Goal: Find specific page/section: Find specific page/section

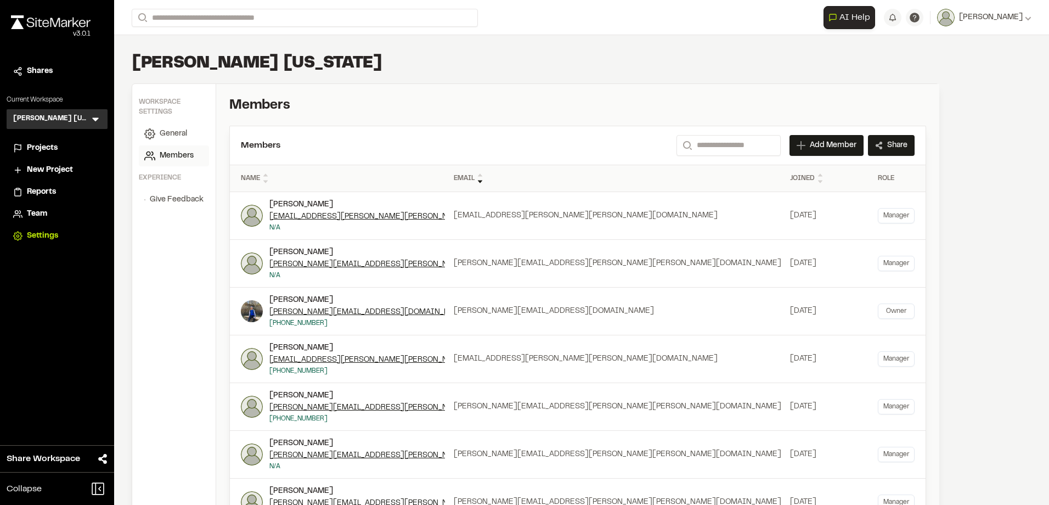
click at [58, 25] on img at bounding box center [51, 22] width 80 height 14
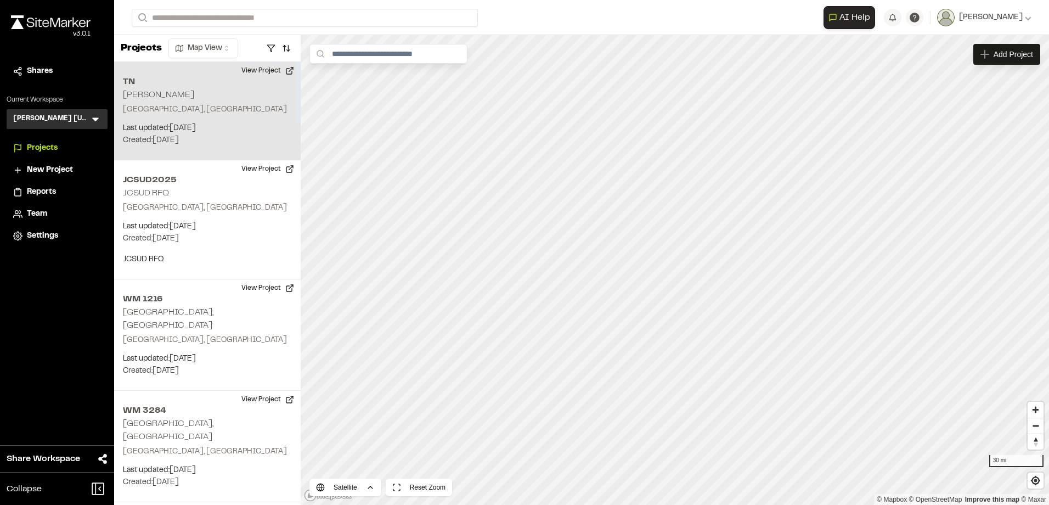
click at [211, 146] on div "TN [PERSON_NAME] Terrell, [GEOGRAPHIC_DATA] Last updated: [DATE] Budget: $ Crea…" at bounding box center [207, 111] width 186 height 98
click at [410, 196] on span "Zoom in" at bounding box center [1035, 409] width 16 height 16
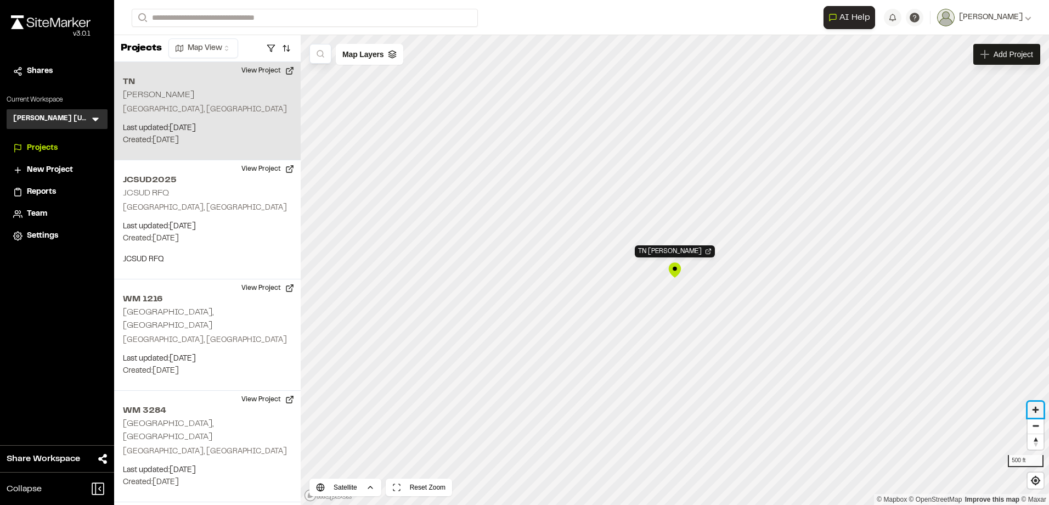
click at [410, 196] on span "Zoom in" at bounding box center [1035, 409] width 16 height 16
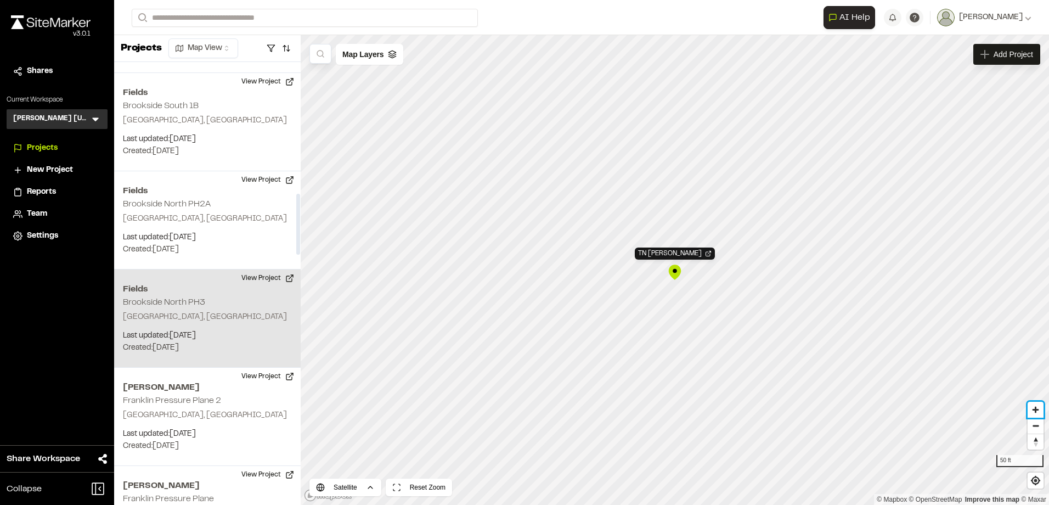
scroll to position [932, 0]
click at [186, 196] on h2 "Brookside North PH3" at bounding box center [164, 303] width 82 height 8
click at [410, 196] on span "Zoom in" at bounding box center [1035, 409] width 16 height 16
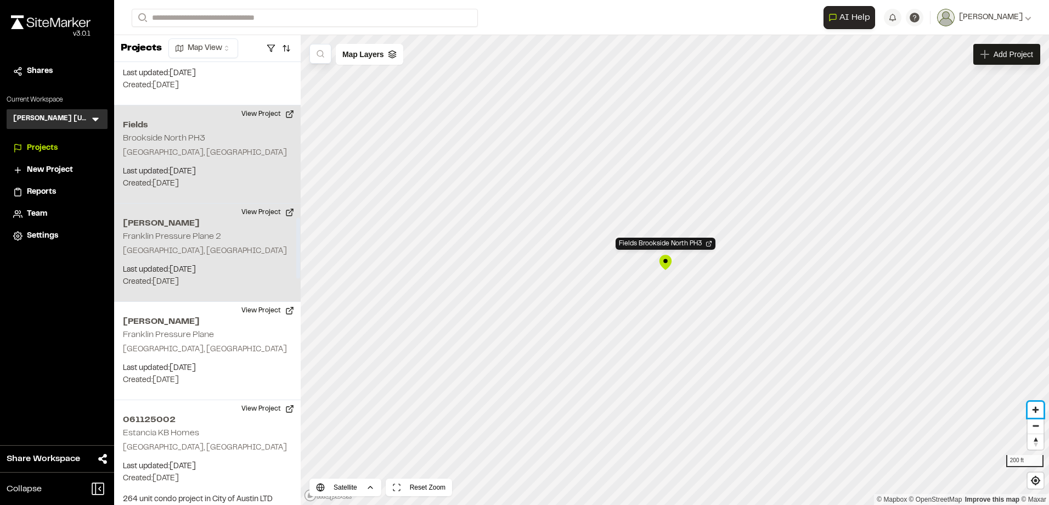
scroll to position [1316, 0]
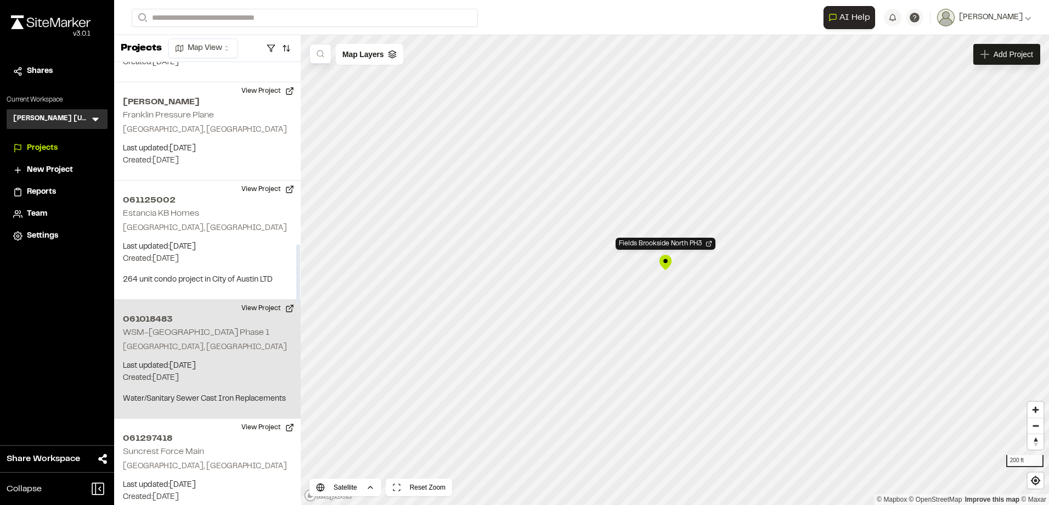
click at [197, 196] on p "Last updated: [DATE]" at bounding box center [207, 366] width 169 height 12
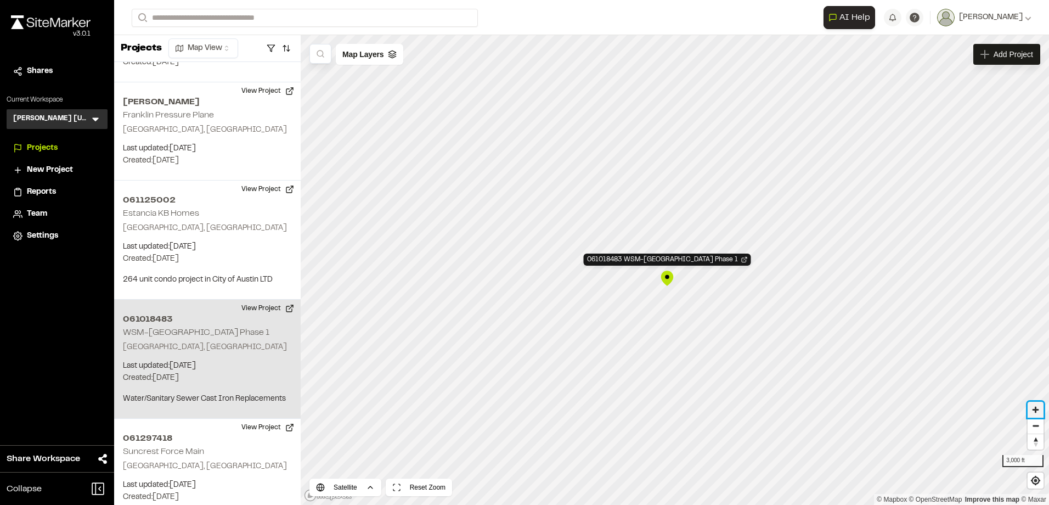
click at [410, 196] on span "Zoom in" at bounding box center [1035, 409] width 16 height 16
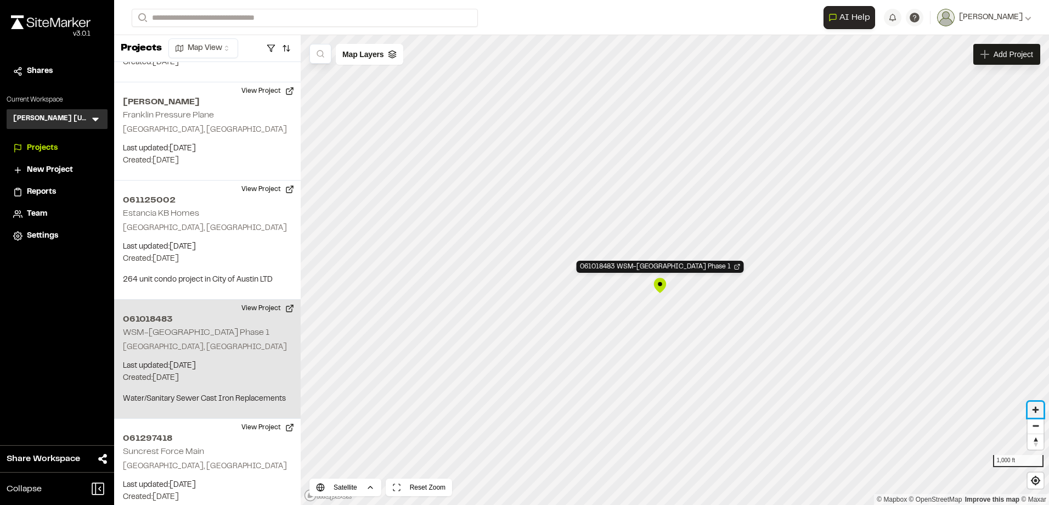
click at [410, 196] on span "Zoom in" at bounding box center [1035, 409] width 16 height 16
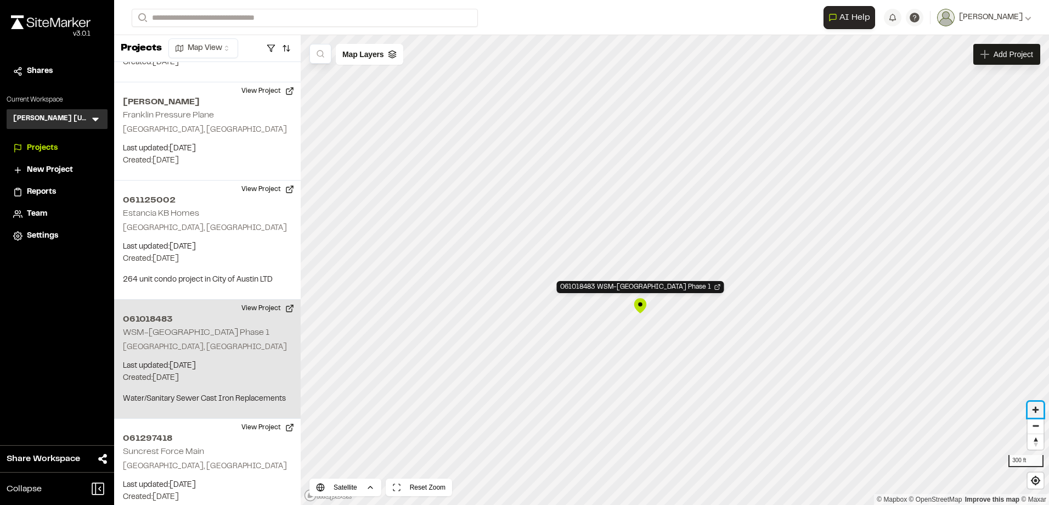
click at [410, 196] on span "Zoom in" at bounding box center [1035, 409] width 16 height 16
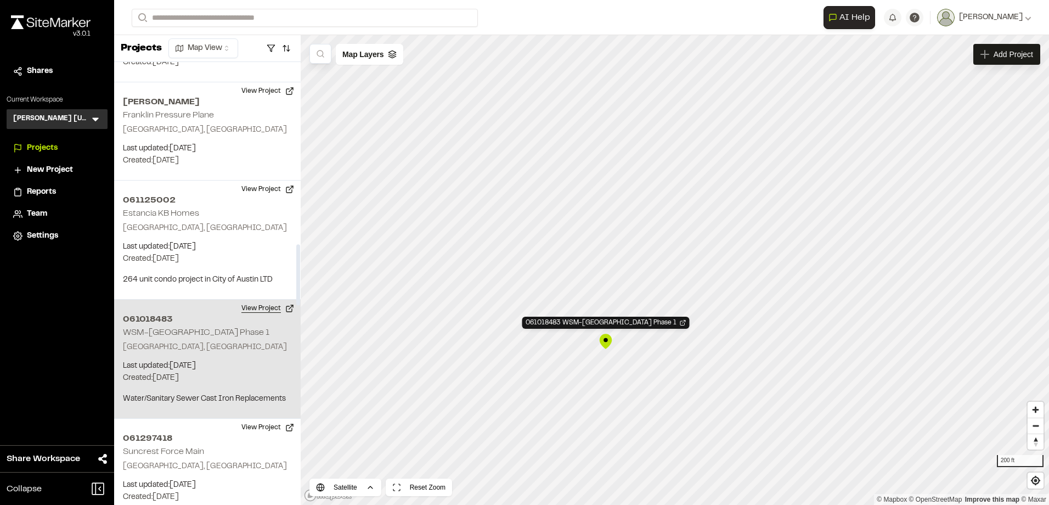
click at [282, 196] on button "View Project" at bounding box center [268, 308] width 66 height 18
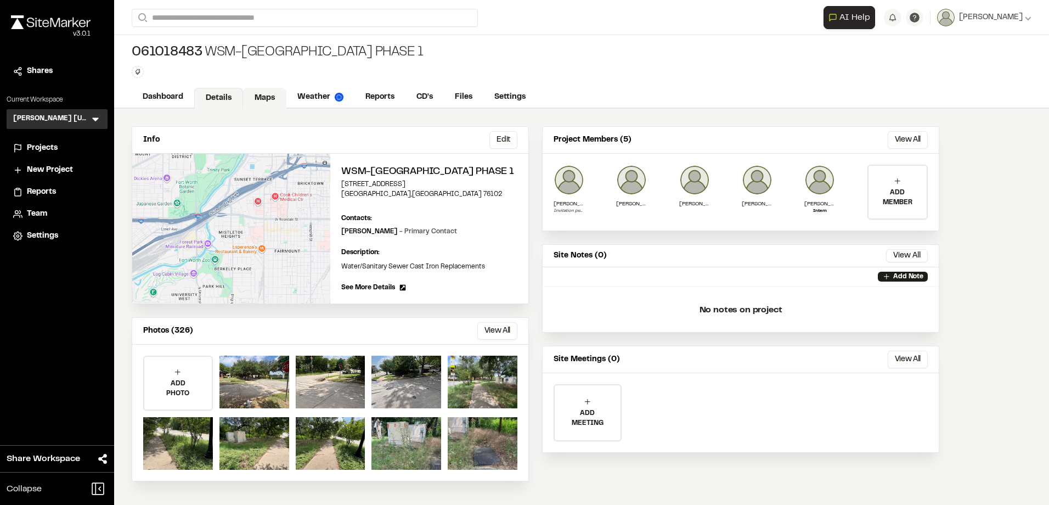
click at [258, 98] on link "Maps" at bounding box center [264, 98] width 43 height 21
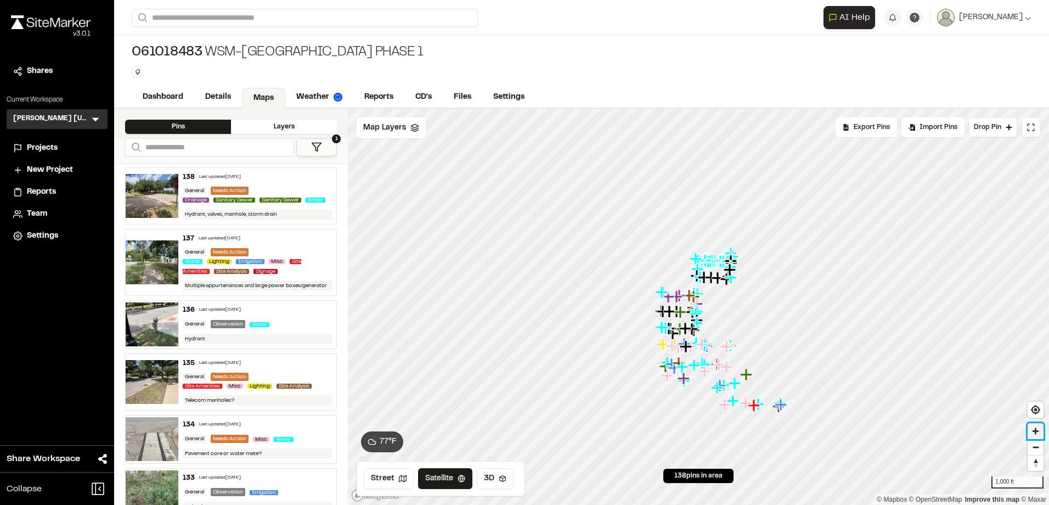
click at [1034, 428] on span "Zoom in" at bounding box center [1035, 431] width 16 height 16
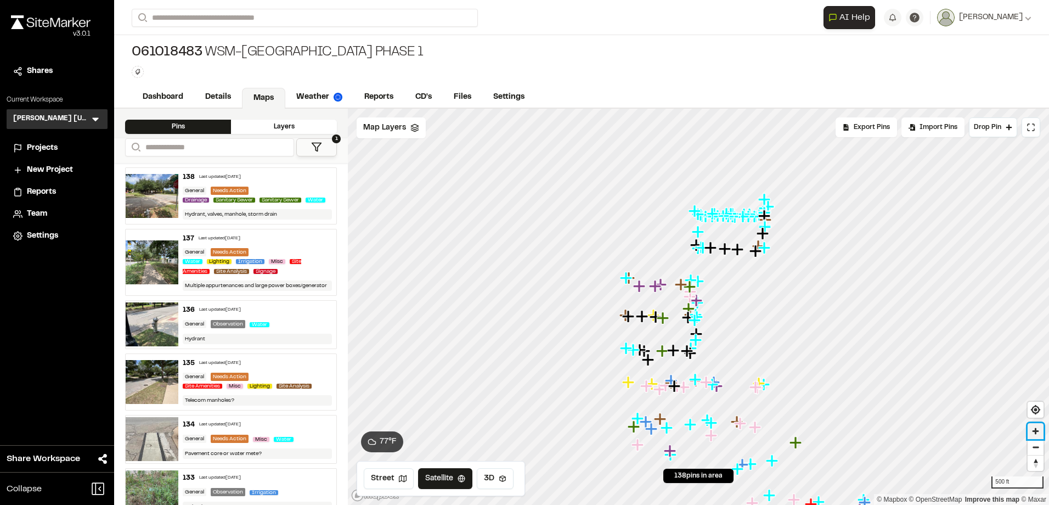
click at [1034, 429] on span "Zoom in" at bounding box center [1035, 431] width 16 height 16
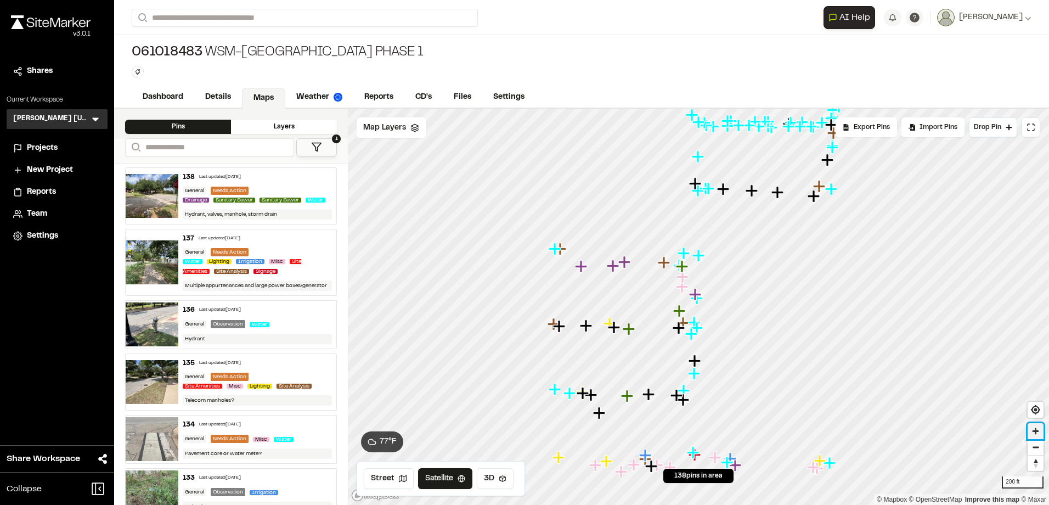
click at [1035, 432] on span "Zoom in" at bounding box center [1035, 431] width 16 height 16
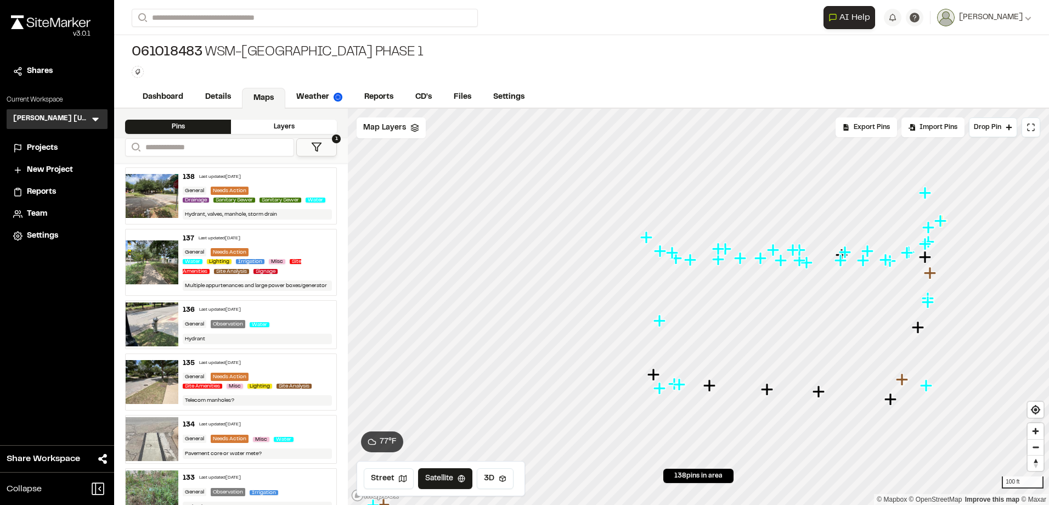
click at [720, 264] on icon "Map marker" at bounding box center [719, 259] width 14 height 14
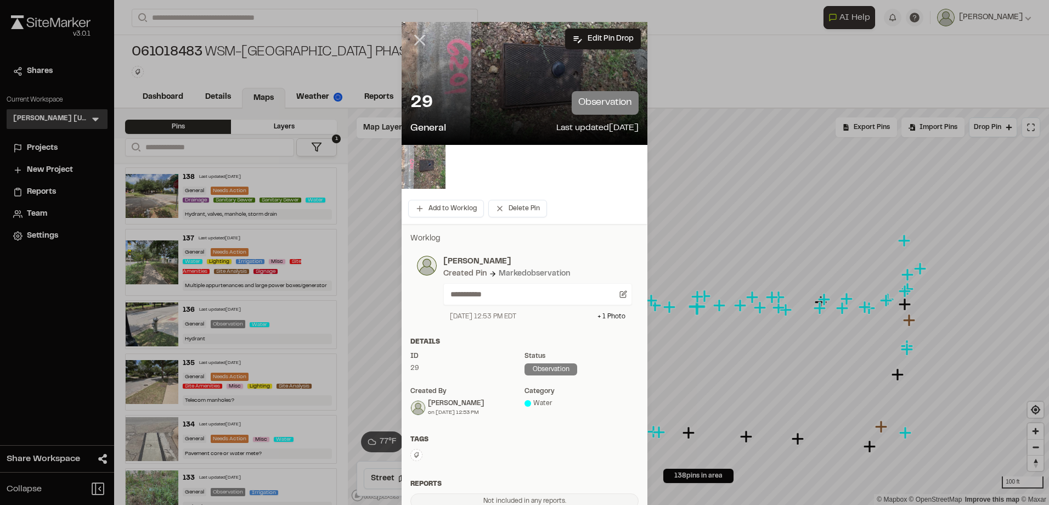
click at [412, 41] on icon at bounding box center [419, 40] width 19 height 19
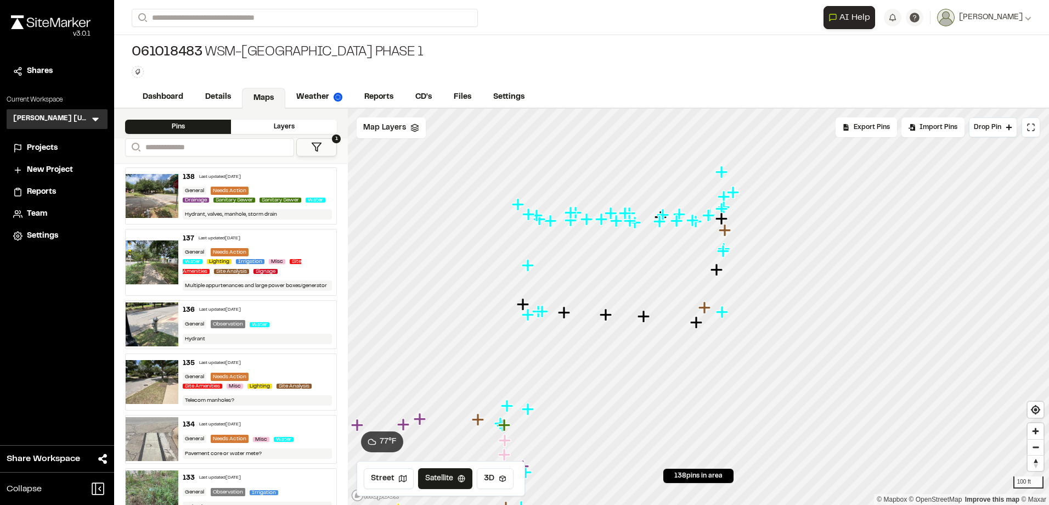
click at [602, 321] on icon "Map marker" at bounding box center [606, 315] width 14 height 14
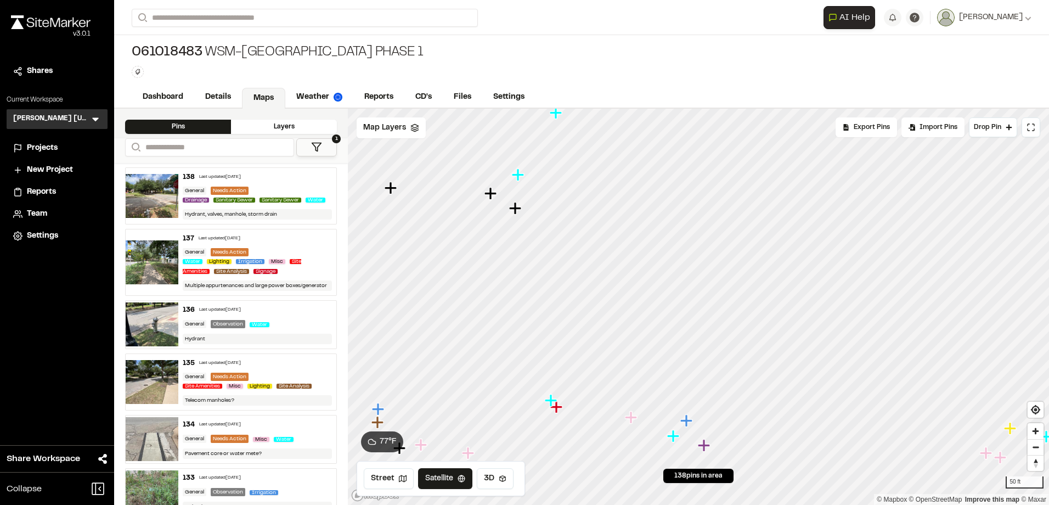
click at [634, 421] on icon "Map marker" at bounding box center [632, 417] width 14 height 14
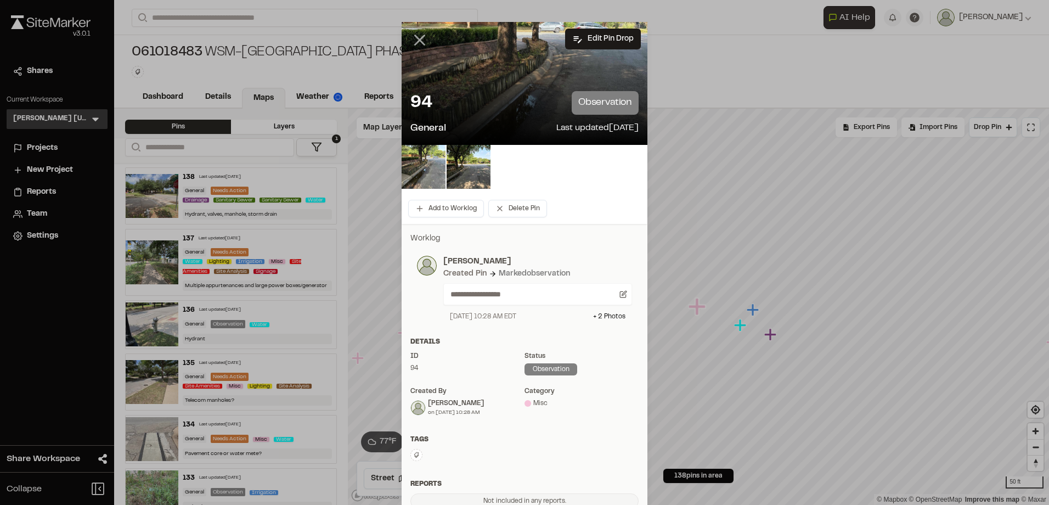
click at [418, 43] on line at bounding box center [419, 40] width 9 height 9
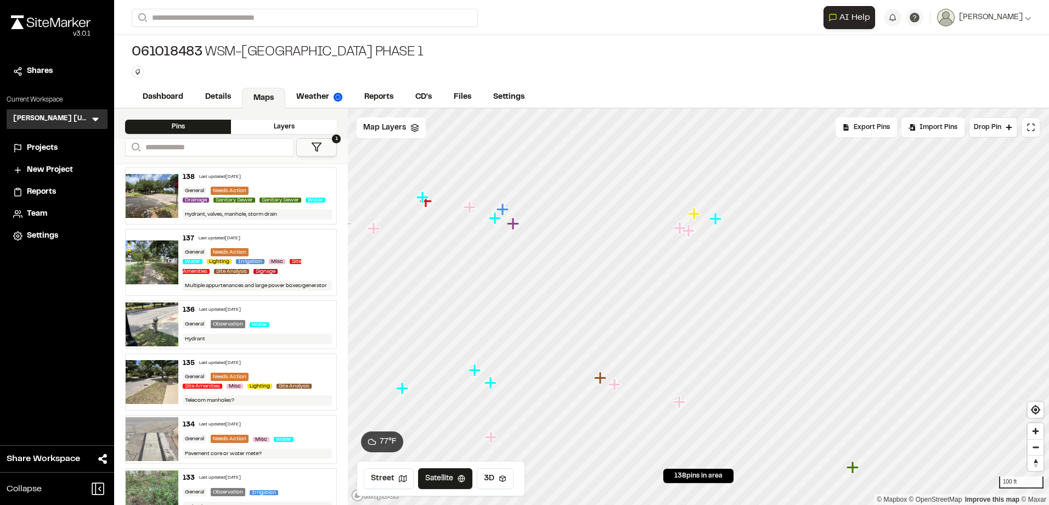
click at [619, 387] on icon "Map marker" at bounding box center [615, 384] width 14 height 14
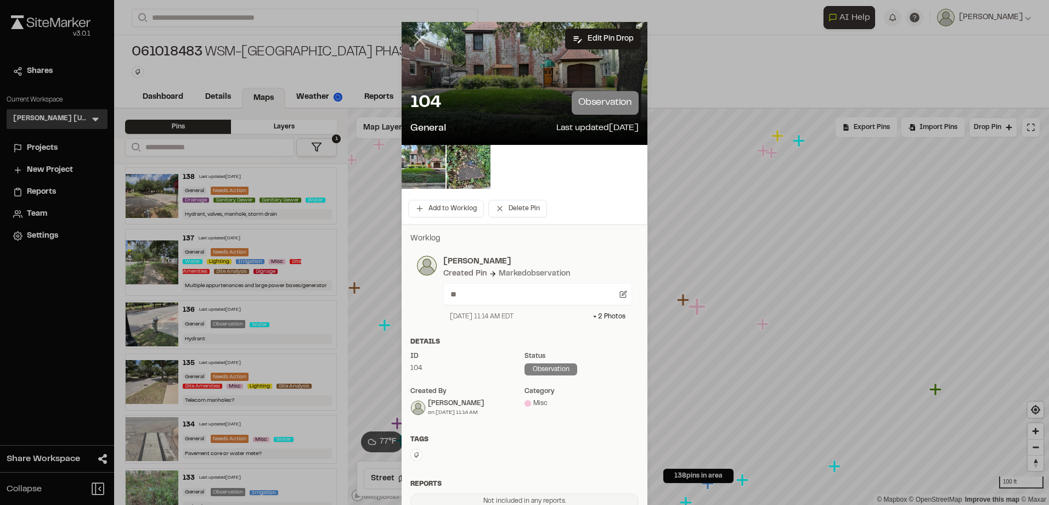
click at [418, 39] on icon at bounding box center [419, 40] width 19 height 19
